Goal: Information Seeking & Learning: Learn about a topic

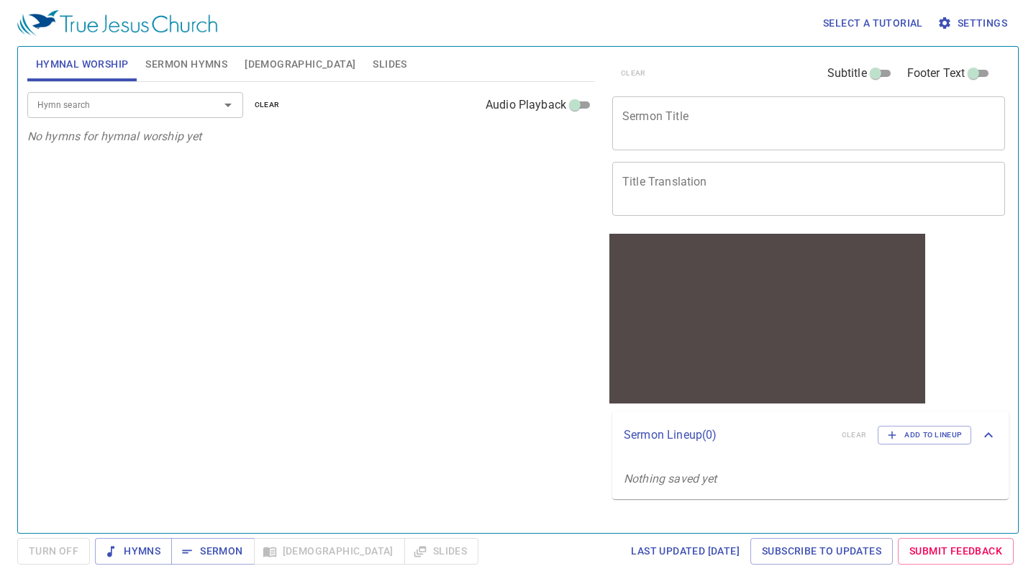
click at [267, 73] on button "Bible" at bounding box center [300, 64] width 128 height 35
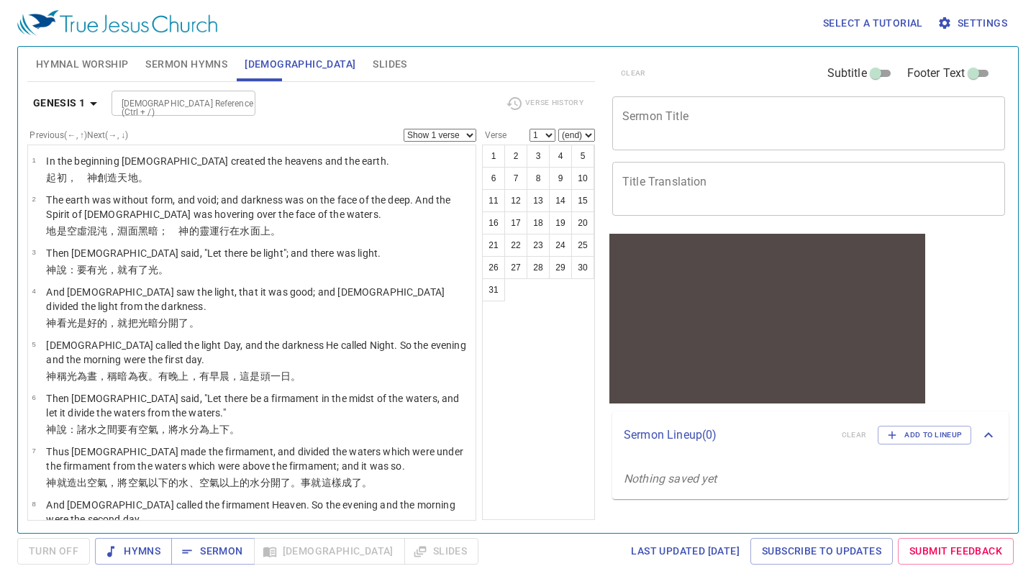
click at [95, 91] on button "Genesis 1" at bounding box center [67, 103] width 81 height 27
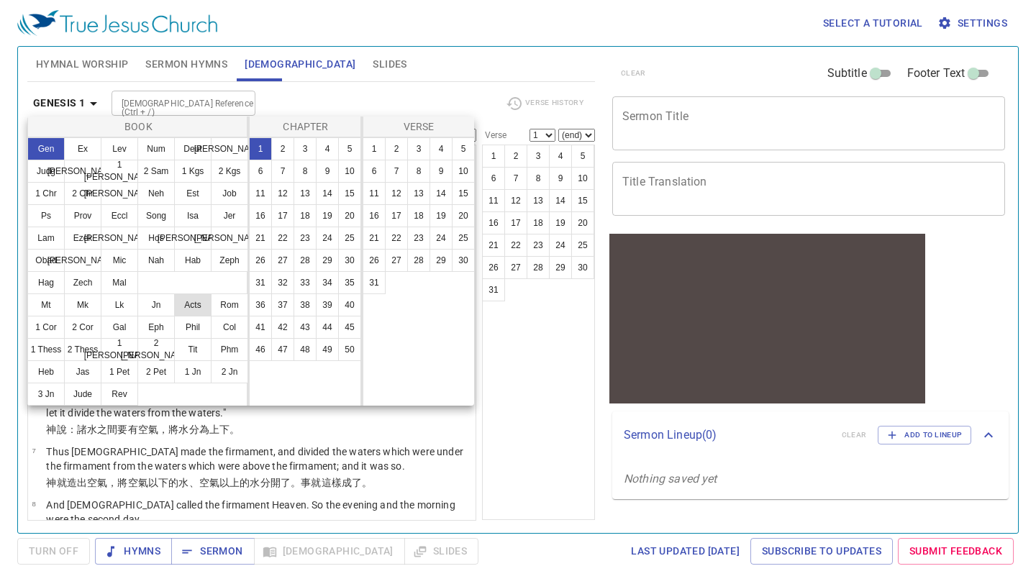
click at [186, 303] on button "Acts" at bounding box center [192, 305] width 37 height 23
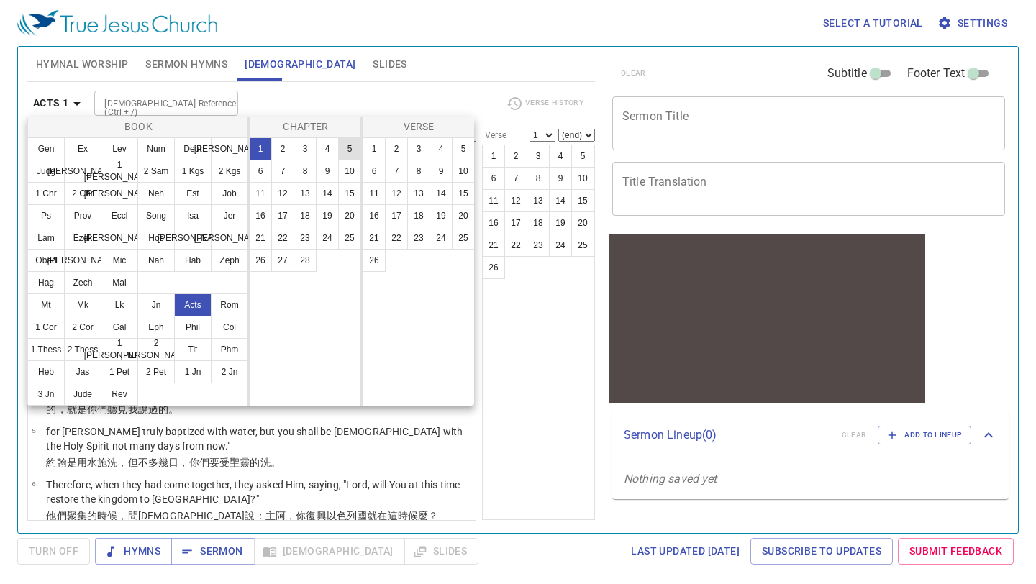
click at [348, 152] on button "5" at bounding box center [349, 148] width 23 height 23
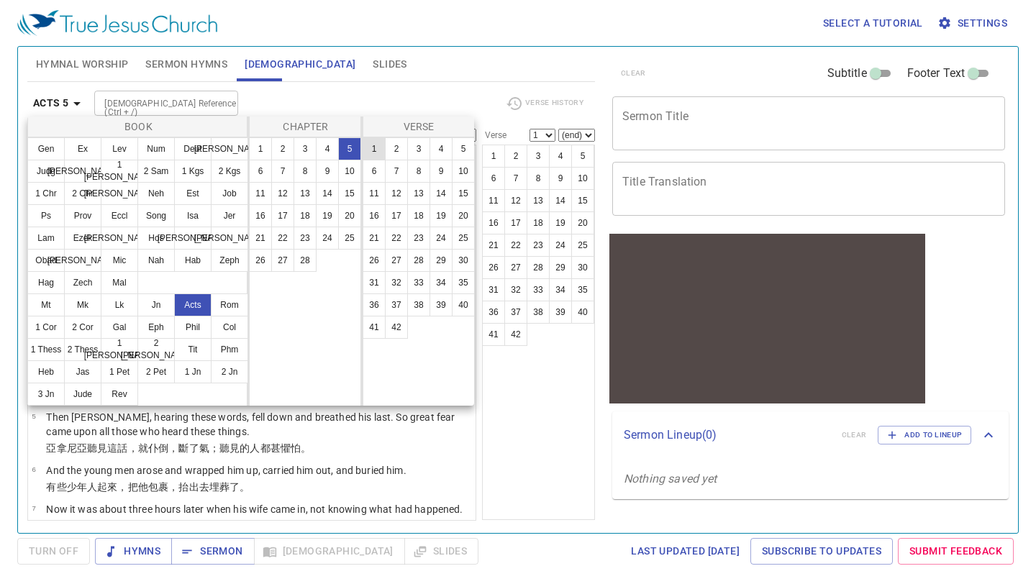
click at [366, 151] on button "1" at bounding box center [374, 148] width 23 height 23
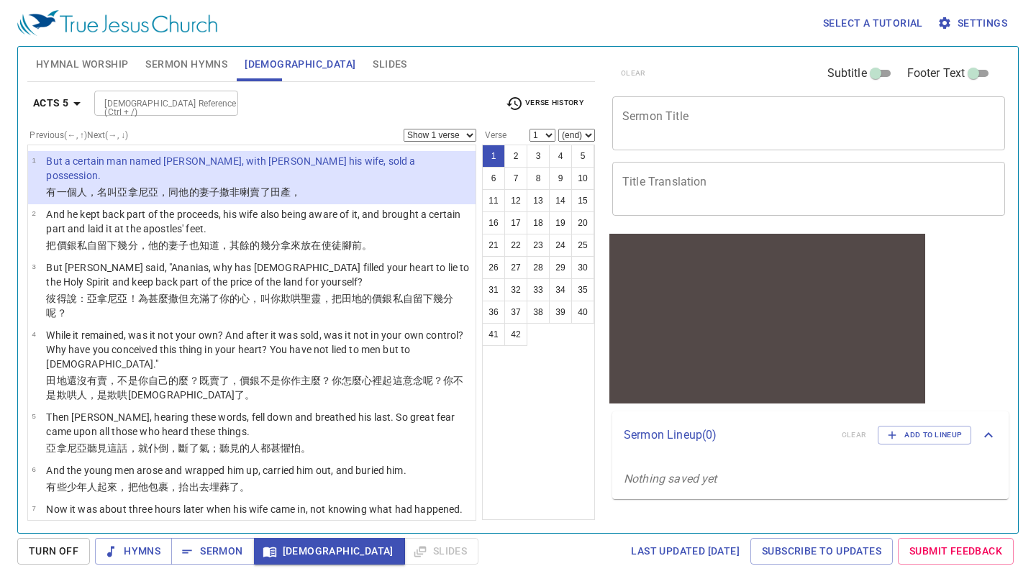
click at [74, 135] on label "Previous (←, ↑) Next (→, ↓)" at bounding box center [79, 135] width 99 height 9
click at [81, 97] on icon "button" at bounding box center [76, 103] width 17 height 17
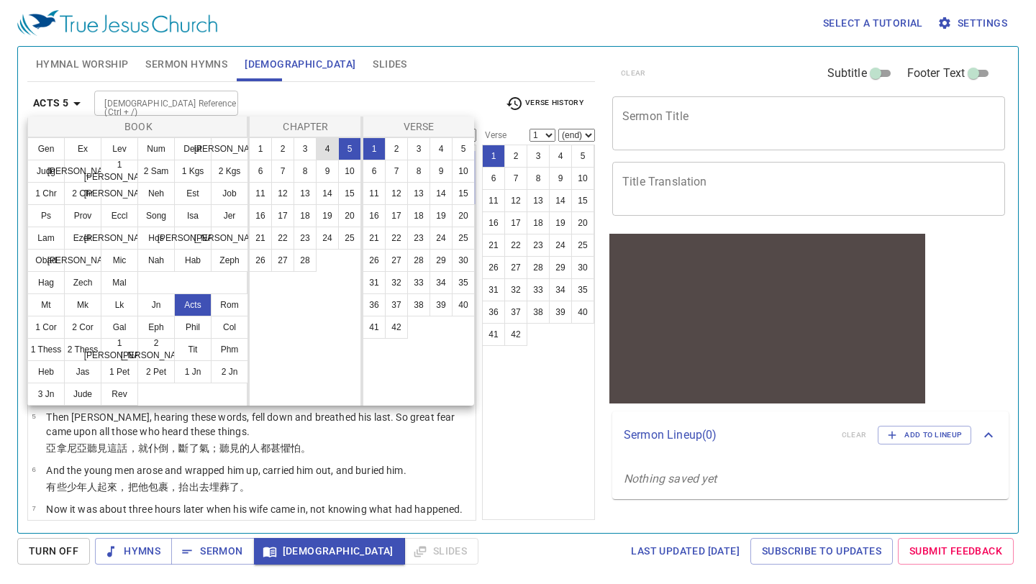
click at [331, 143] on button "4" at bounding box center [327, 148] width 23 height 23
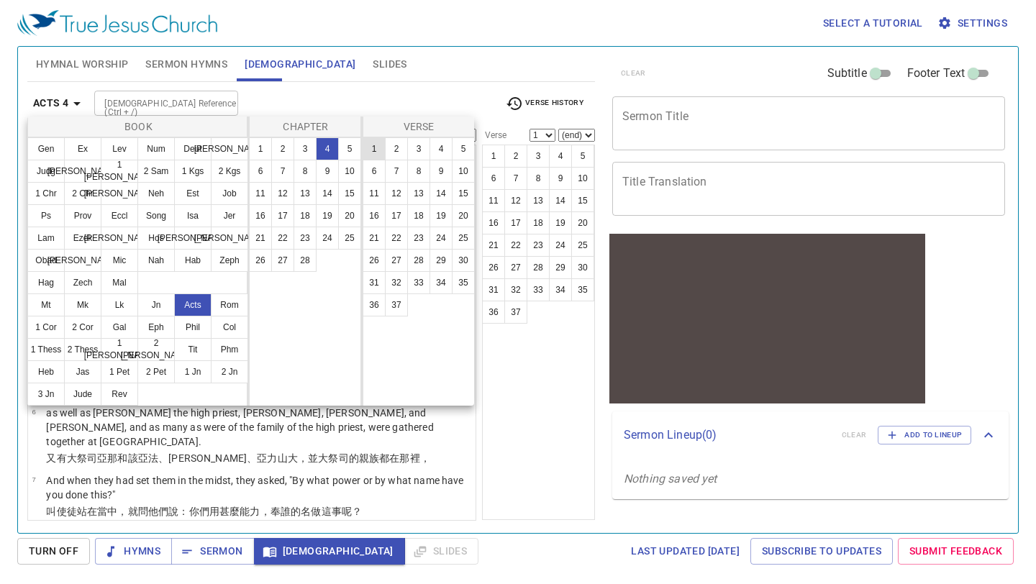
click at [367, 148] on button "1" at bounding box center [374, 148] width 23 height 23
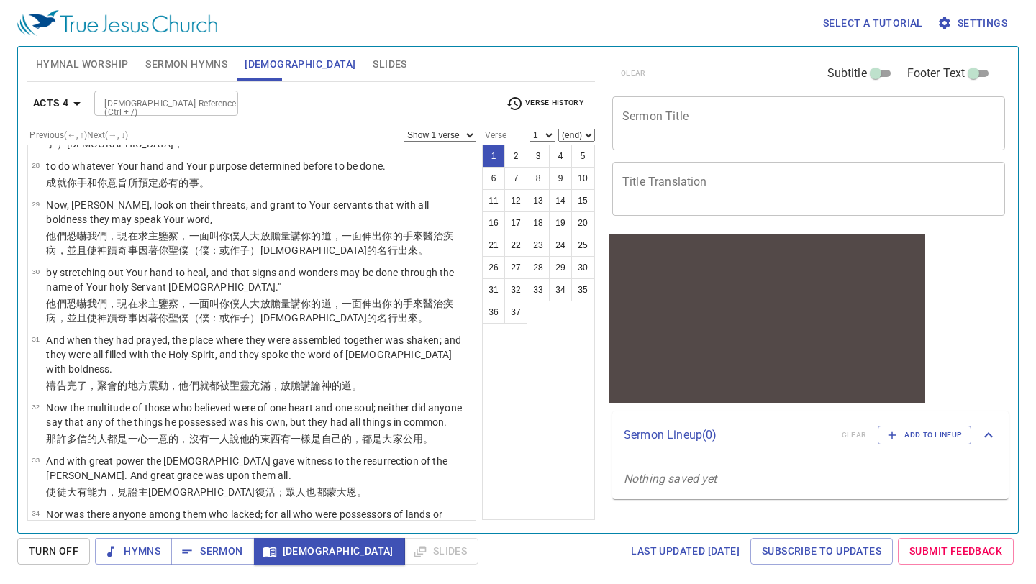
scroll to position [1651, 0]
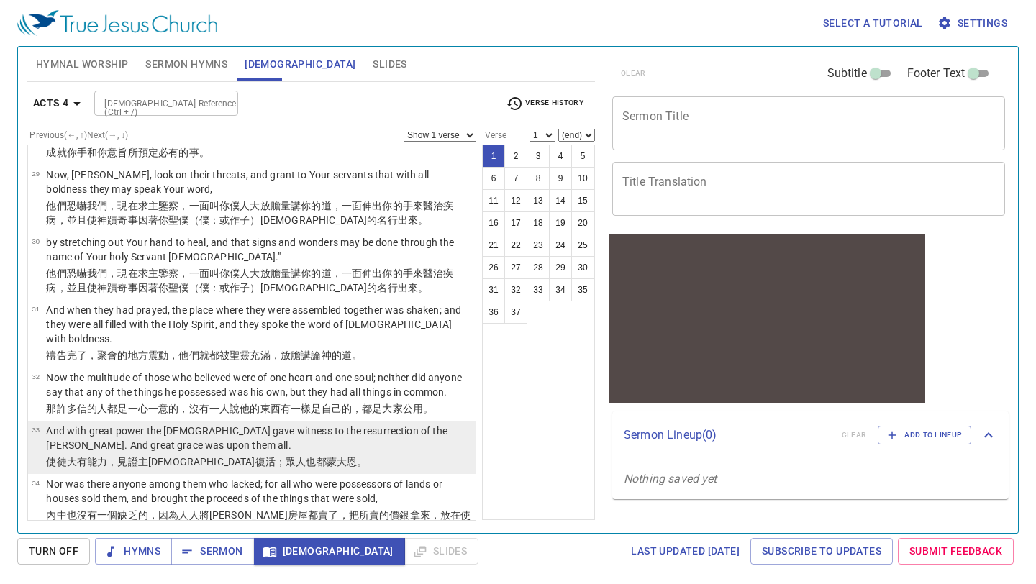
click at [357, 456] on wg5485 "。" at bounding box center [362, 462] width 10 height 12
select select "33"
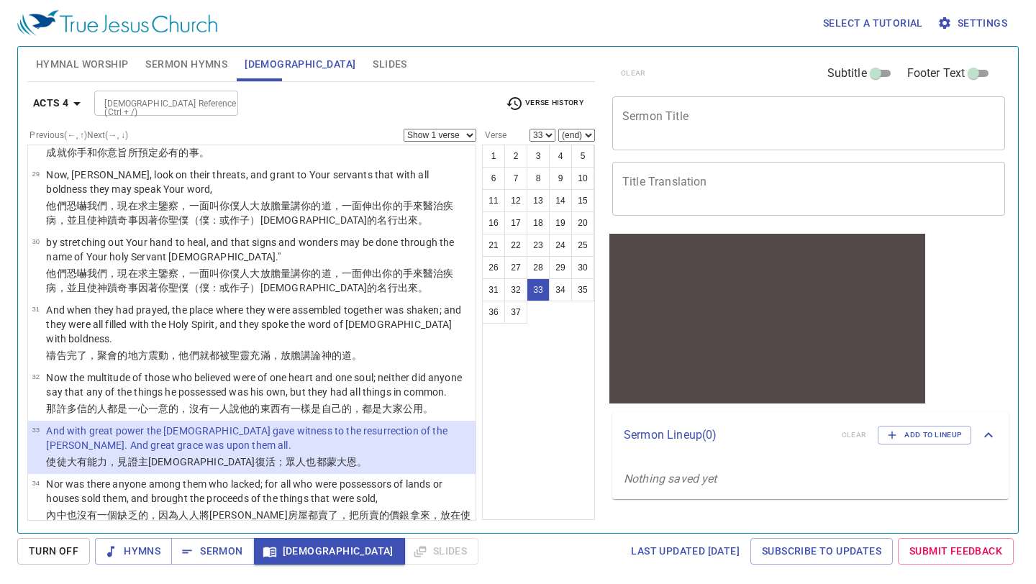
click at [471, 136] on select "Show 1 verse Show 2 verses Show 3 verses Show 4 verses Show 5 verses" at bounding box center [440, 135] width 73 height 13
select select "3"
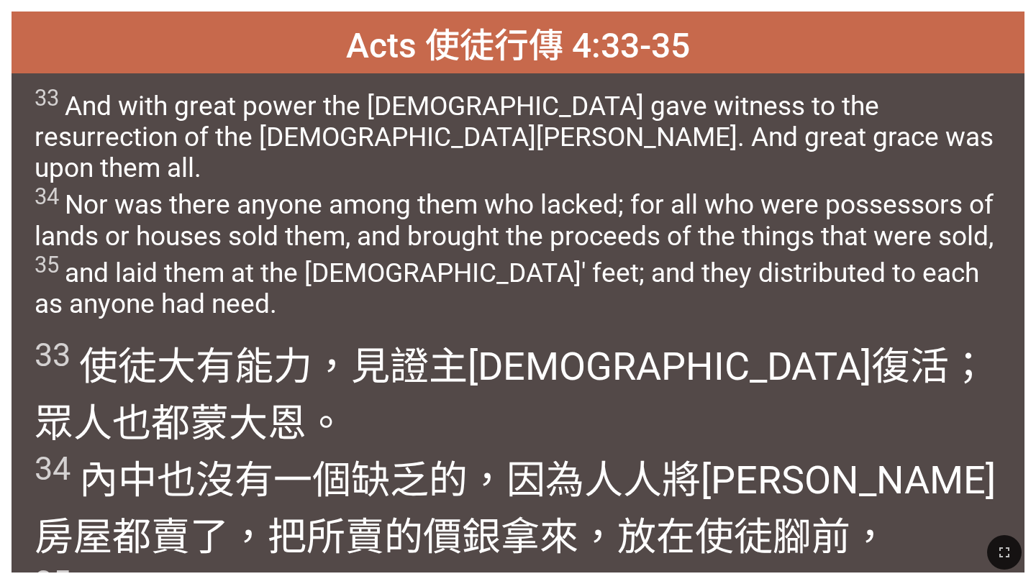
click at [445, 234] on span "33 And with great power the [DEMOGRAPHIC_DATA] gave witness to the resurrection…" at bounding box center [518, 202] width 966 height 235
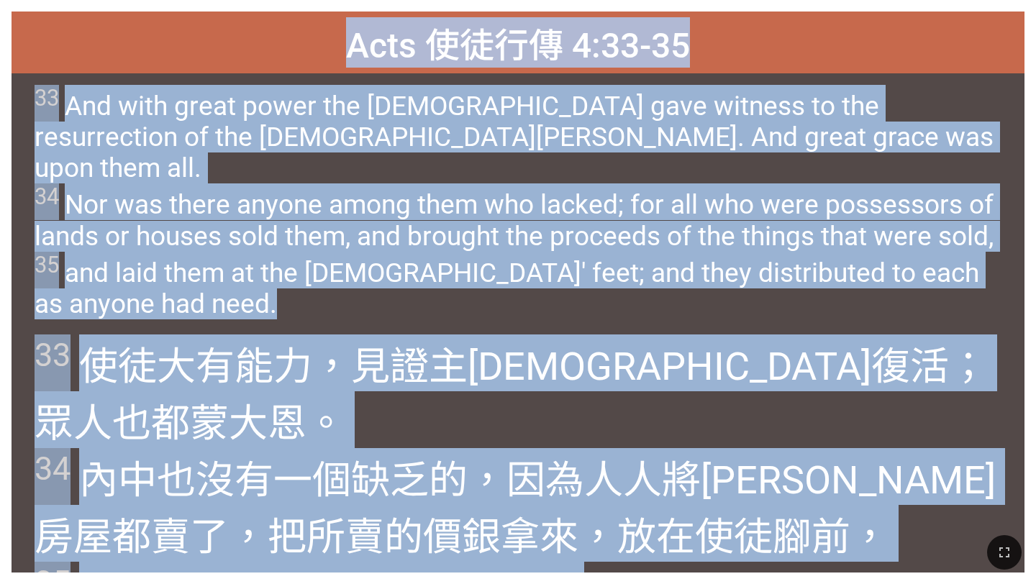
drag, startPoint x: 351, startPoint y: 30, endPoint x: 716, endPoint y: 559, distance: 642.5
click at [716, 6] on div "Hymnal Worship Hymnal Worship 詩頌崇拜 詩頌崇拜 Acts 使徒行傳 4:33-35 Acts 使徒行傳 4:33-35 33 …" at bounding box center [518, 6] width 1025 height 0
copy div "Lore ipsu 6:79-58 Dolo sita 1:60-57 85 Con adip elits doeiu tem incididu utla e…"
